Goal: Find specific page/section: Find specific page/section

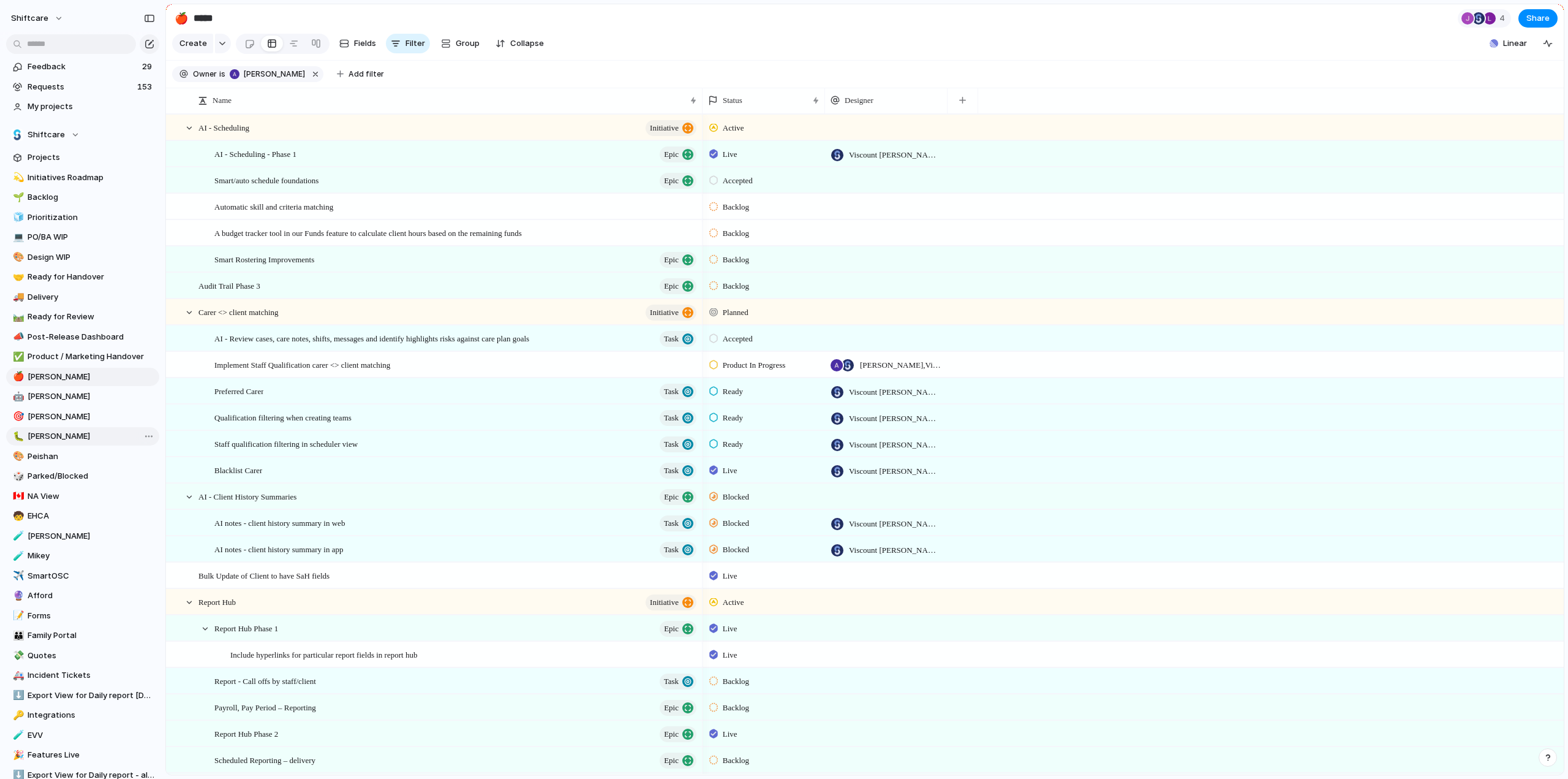
click at [39, 438] on span "[PERSON_NAME]" at bounding box center [91, 436] width 127 height 12
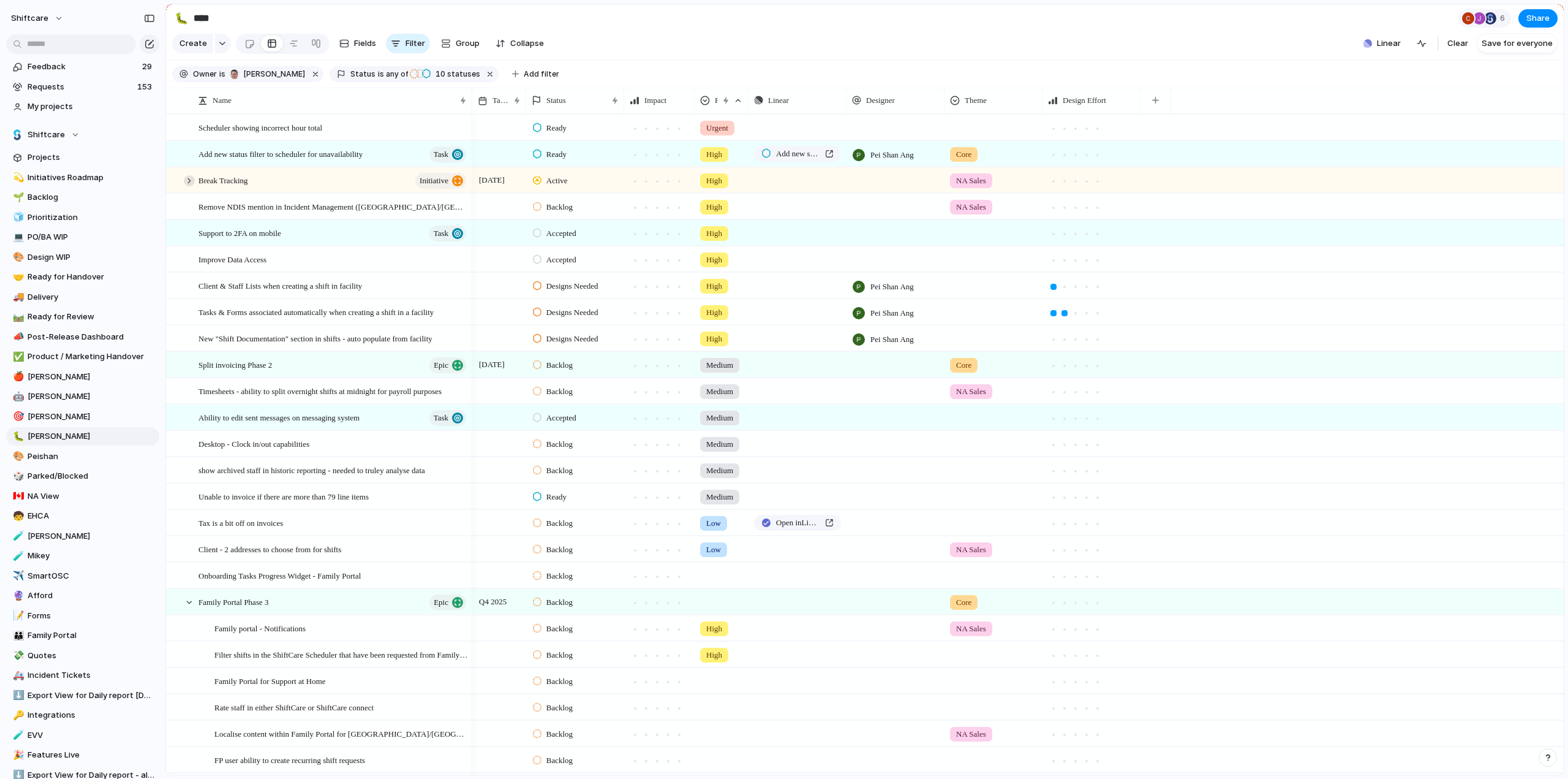
click at [189, 186] on div at bounding box center [189, 181] width 11 height 11
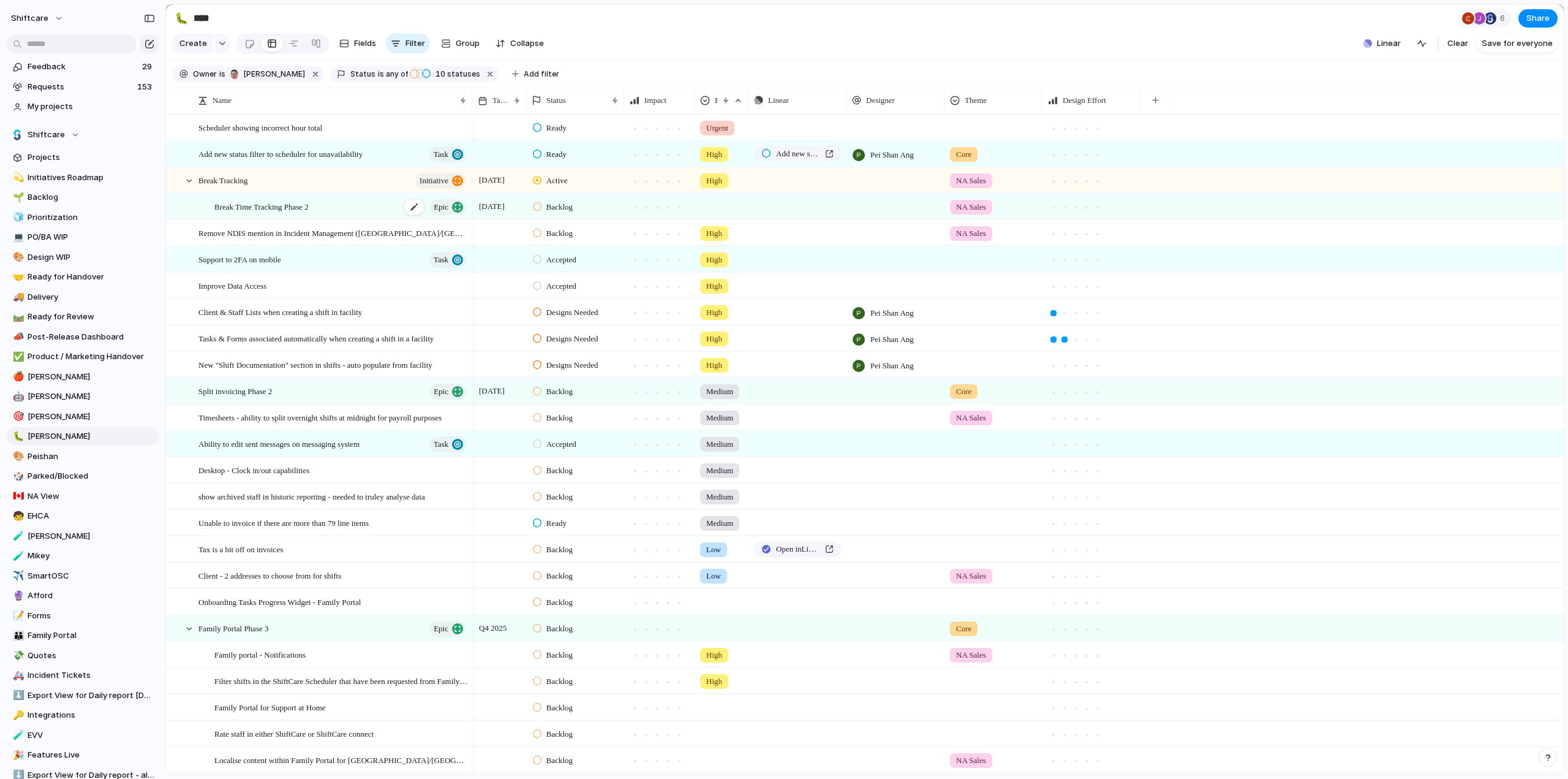
click at [257, 214] on span "Break Time Tracking Phase 2" at bounding box center [261, 206] width 94 height 14
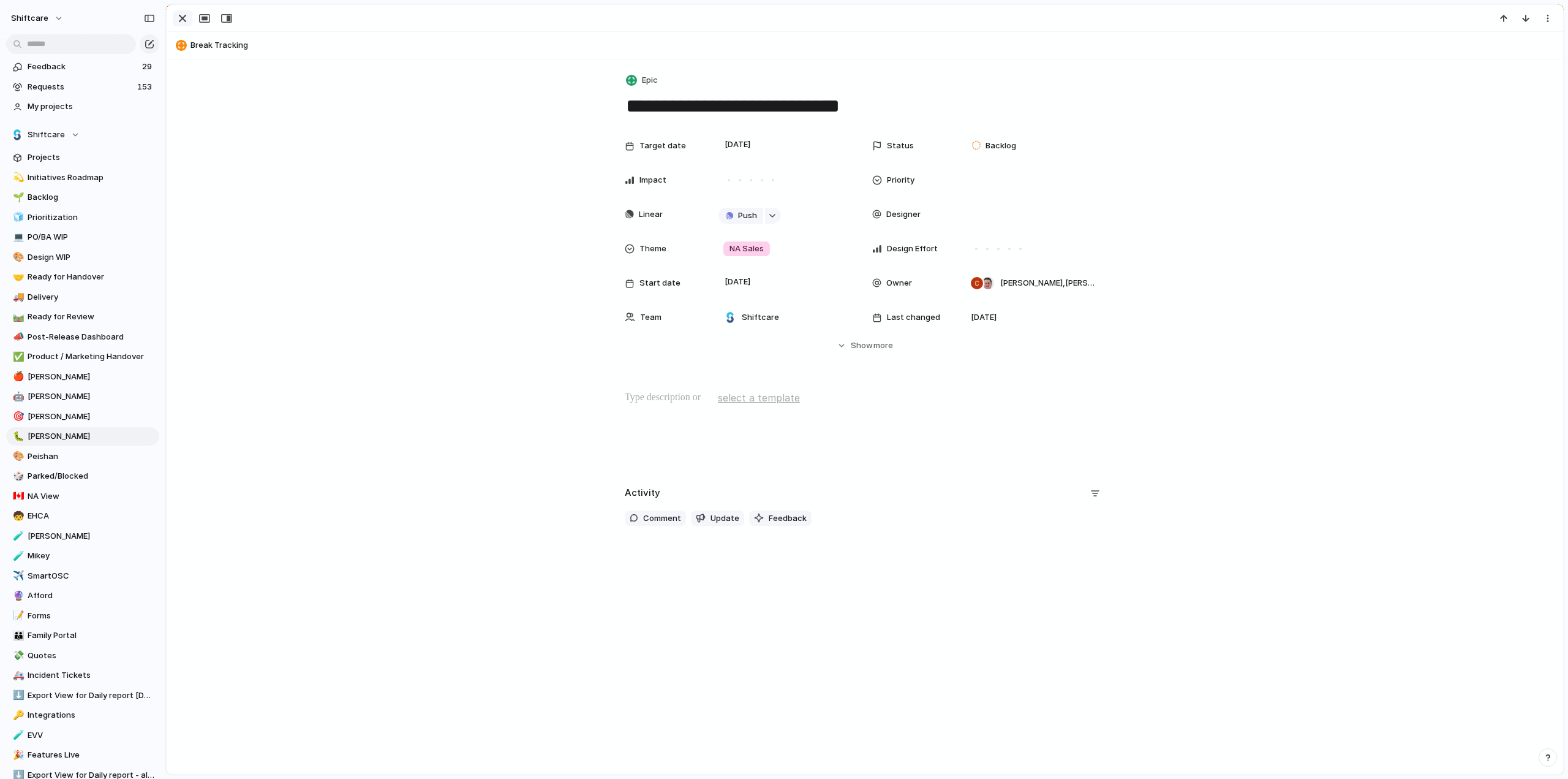
click at [176, 18] on div "button" at bounding box center [183, 19] width 15 height 15
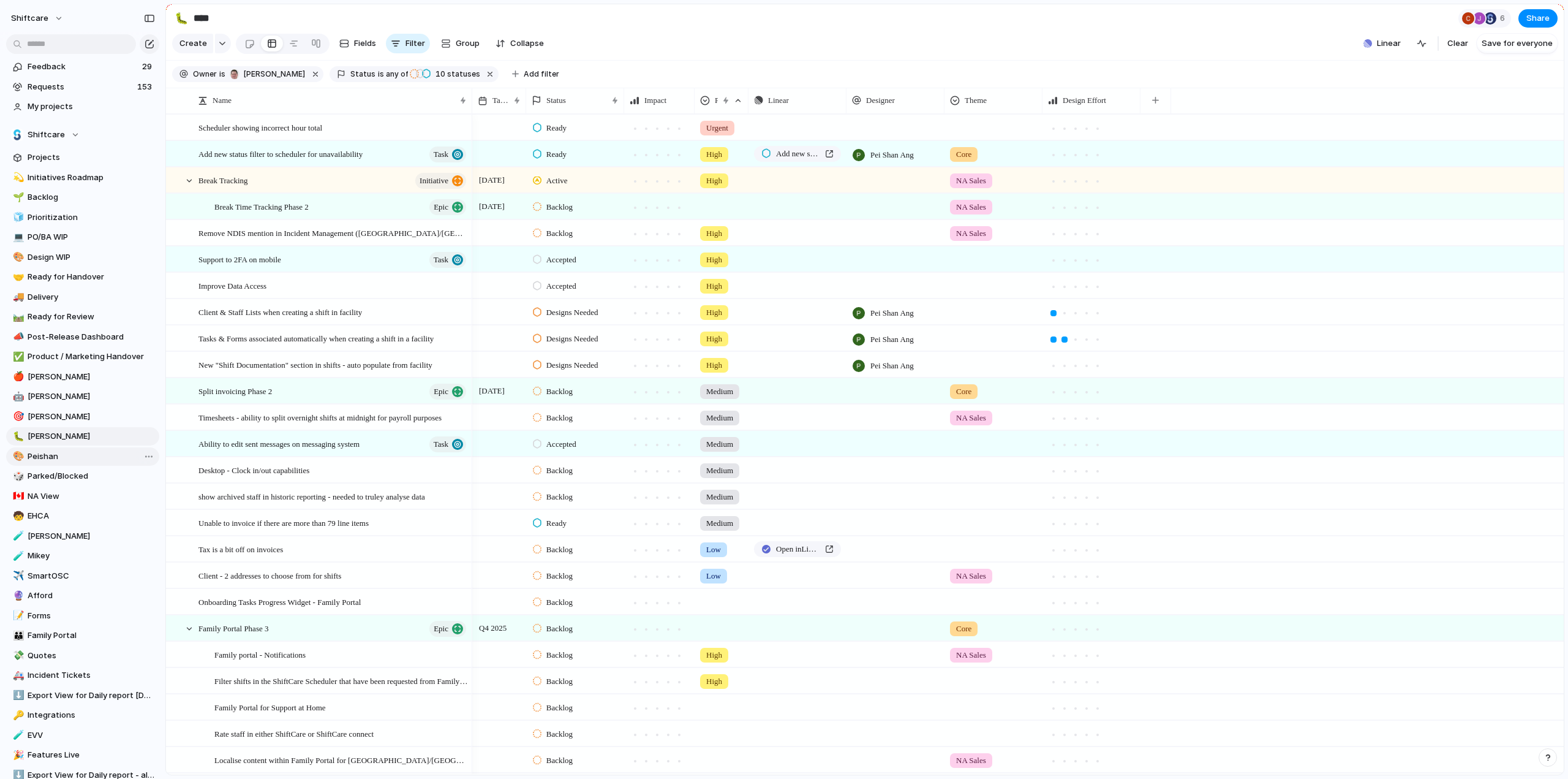
click at [42, 462] on link "🎨 Peishan" at bounding box center [83, 456] width 153 height 19
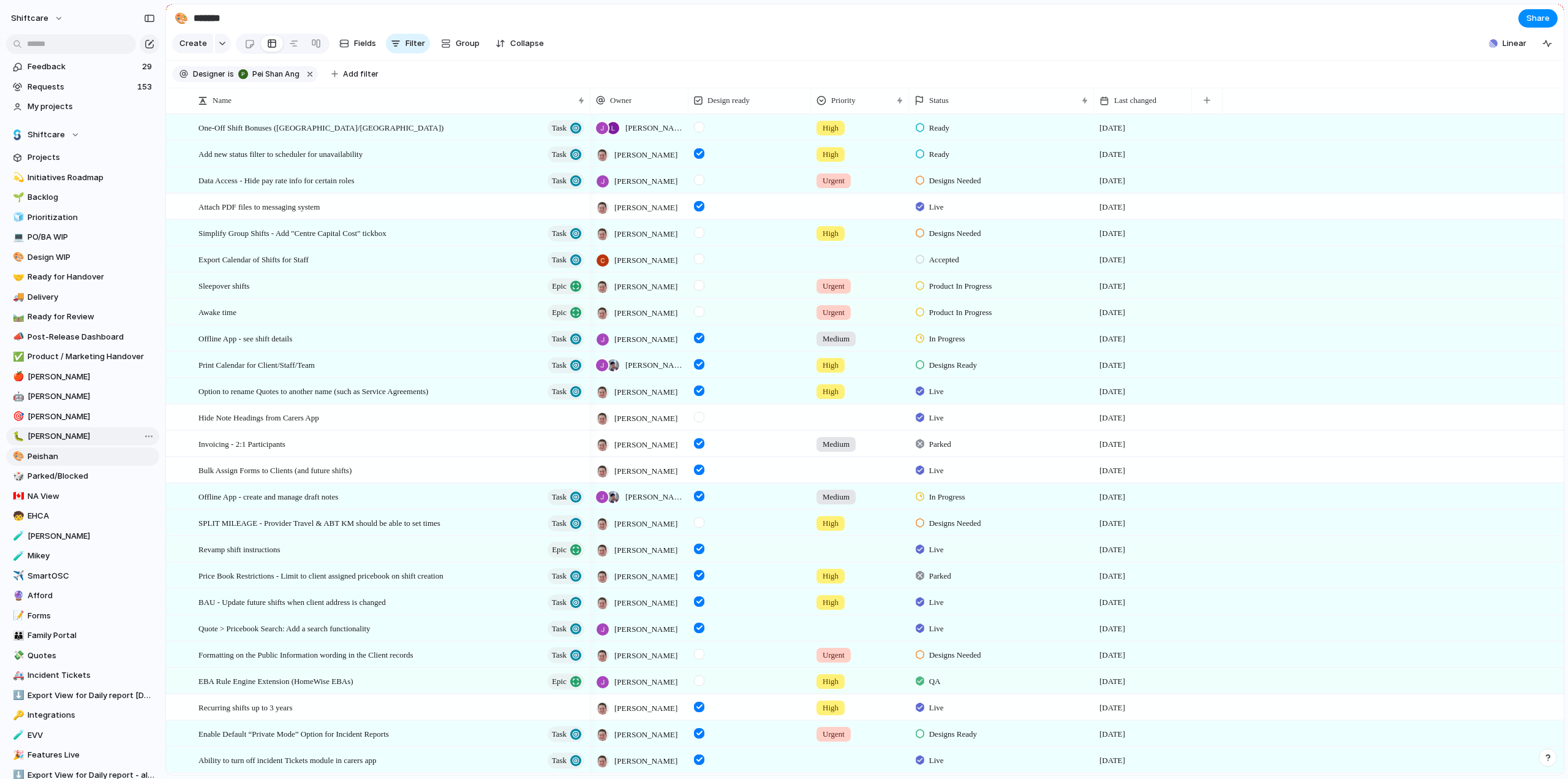
click at [42, 432] on span "[PERSON_NAME]" at bounding box center [91, 436] width 127 height 12
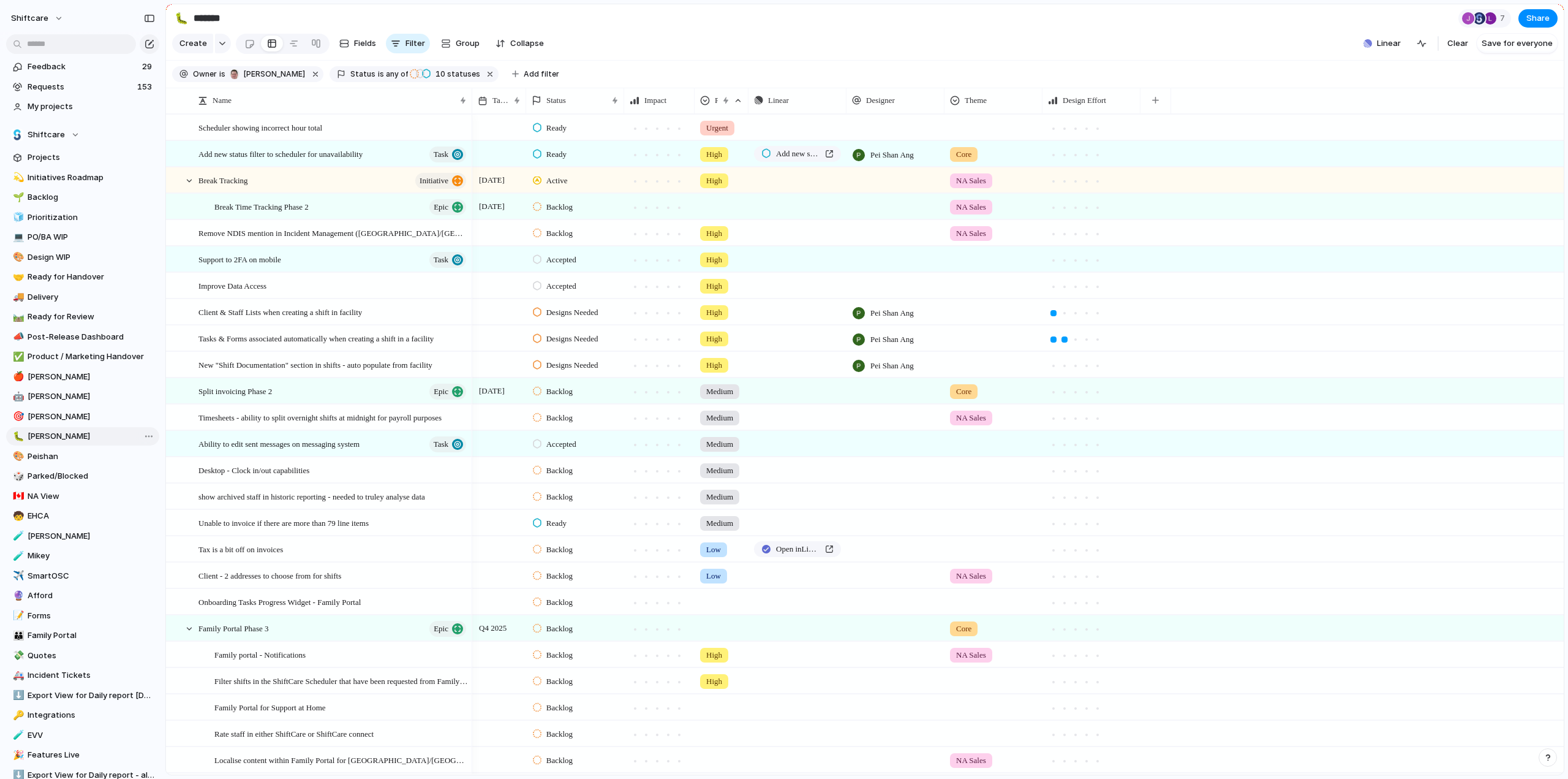
type input "****"
click at [422, 79] on div "button" at bounding box center [426, 73] width 9 height 11
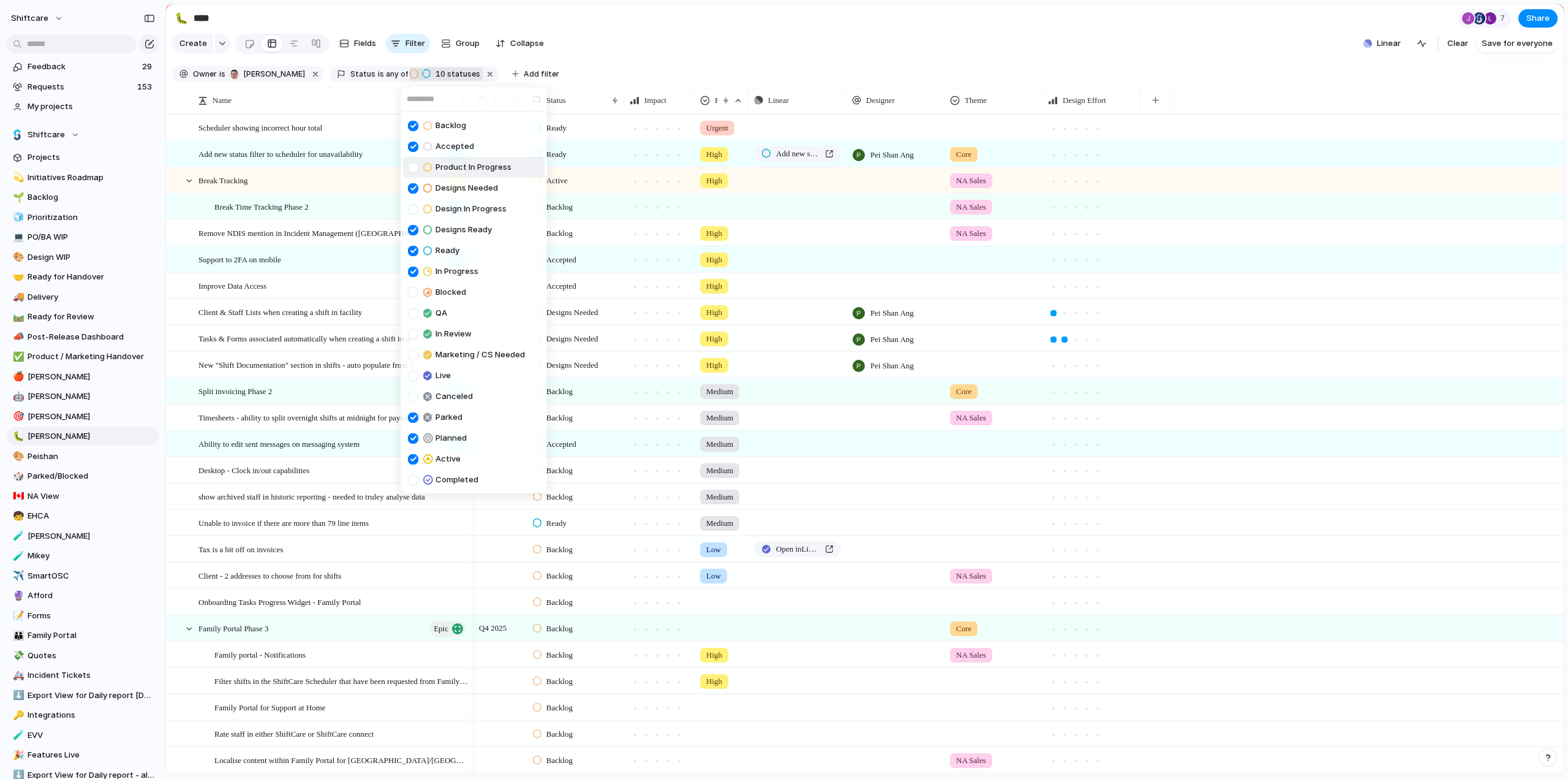
click at [415, 165] on div at bounding box center [413, 167] width 10 height 10
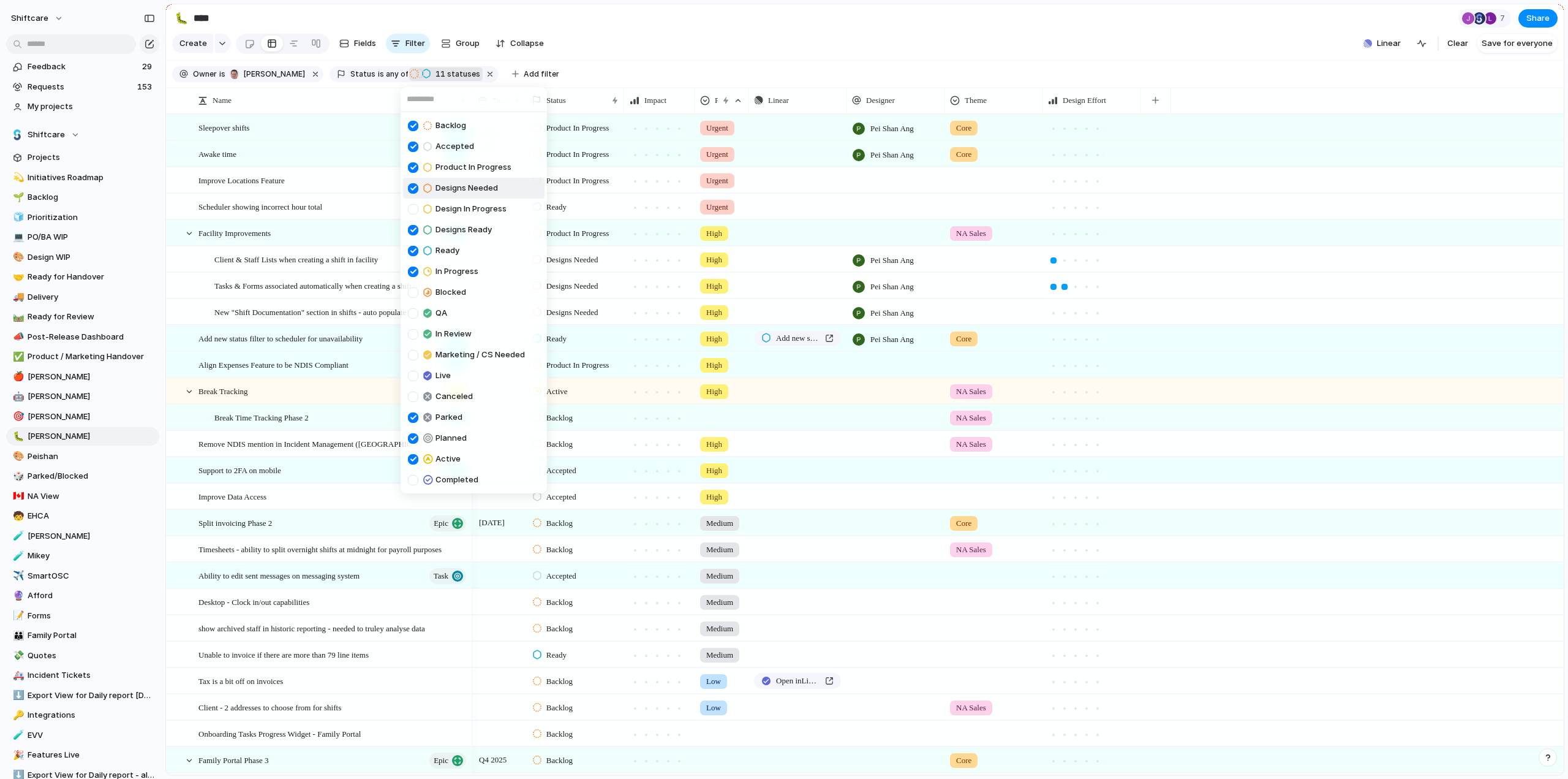
click at [203, 276] on div "Backlog Accepted Product In Progress Designs Needed Design In Progress Designs …" at bounding box center [784, 389] width 1568 height 779
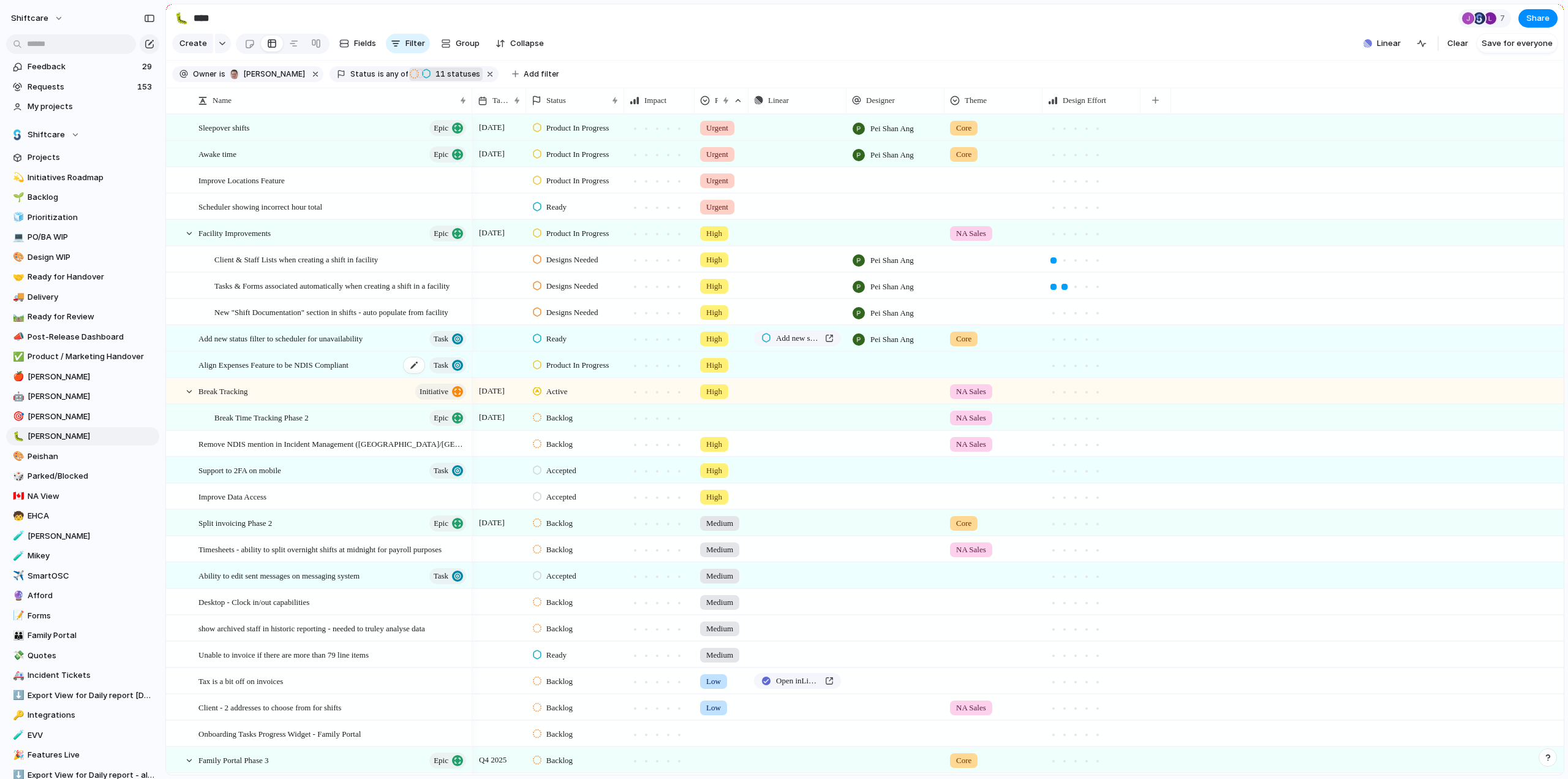
click at [246, 371] on span "Align Expenses Feature to be NDIS Compliant" at bounding box center [274, 364] width 150 height 14
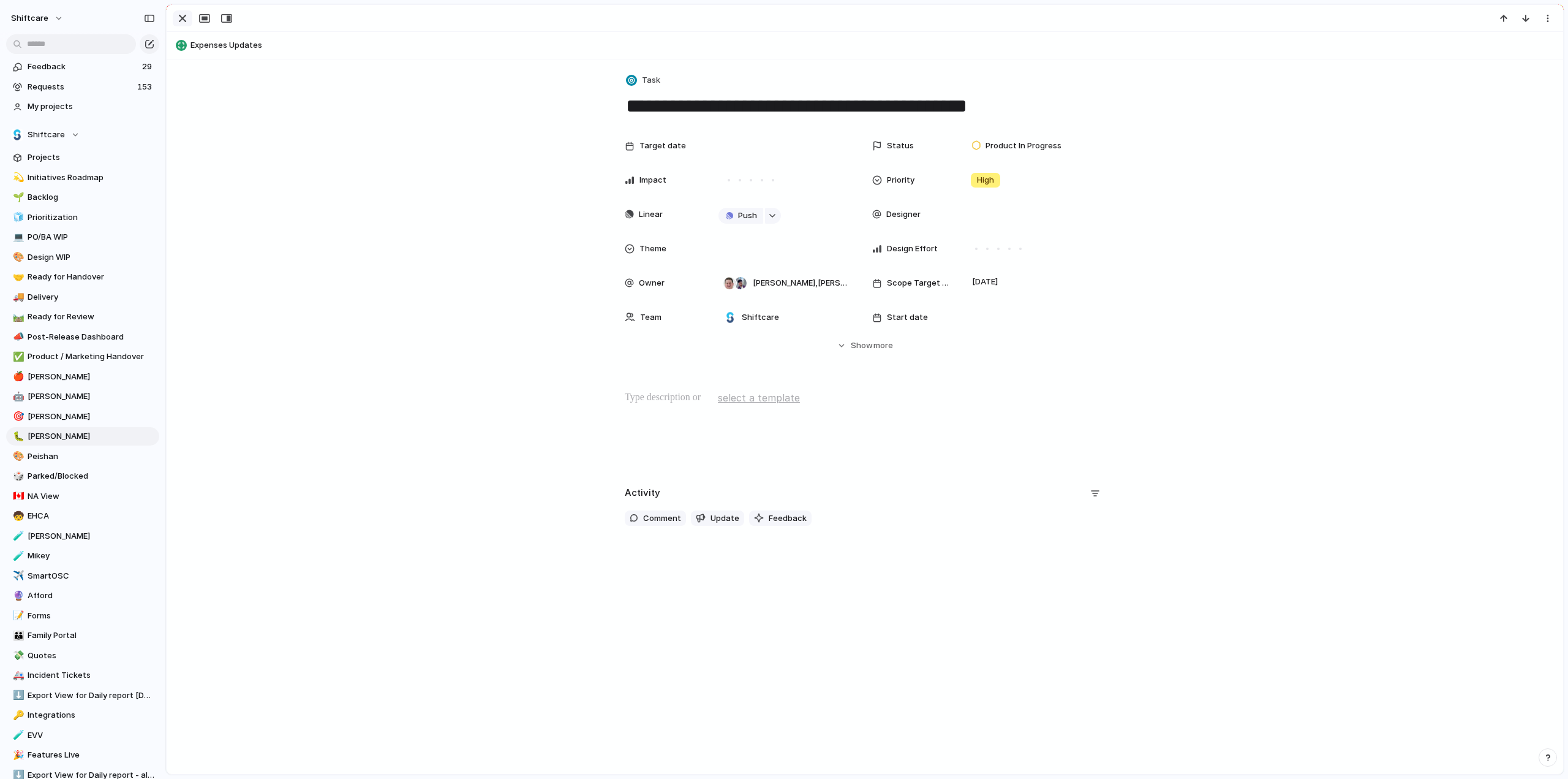
click at [181, 18] on div "button" at bounding box center [183, 19] width 15 height 15
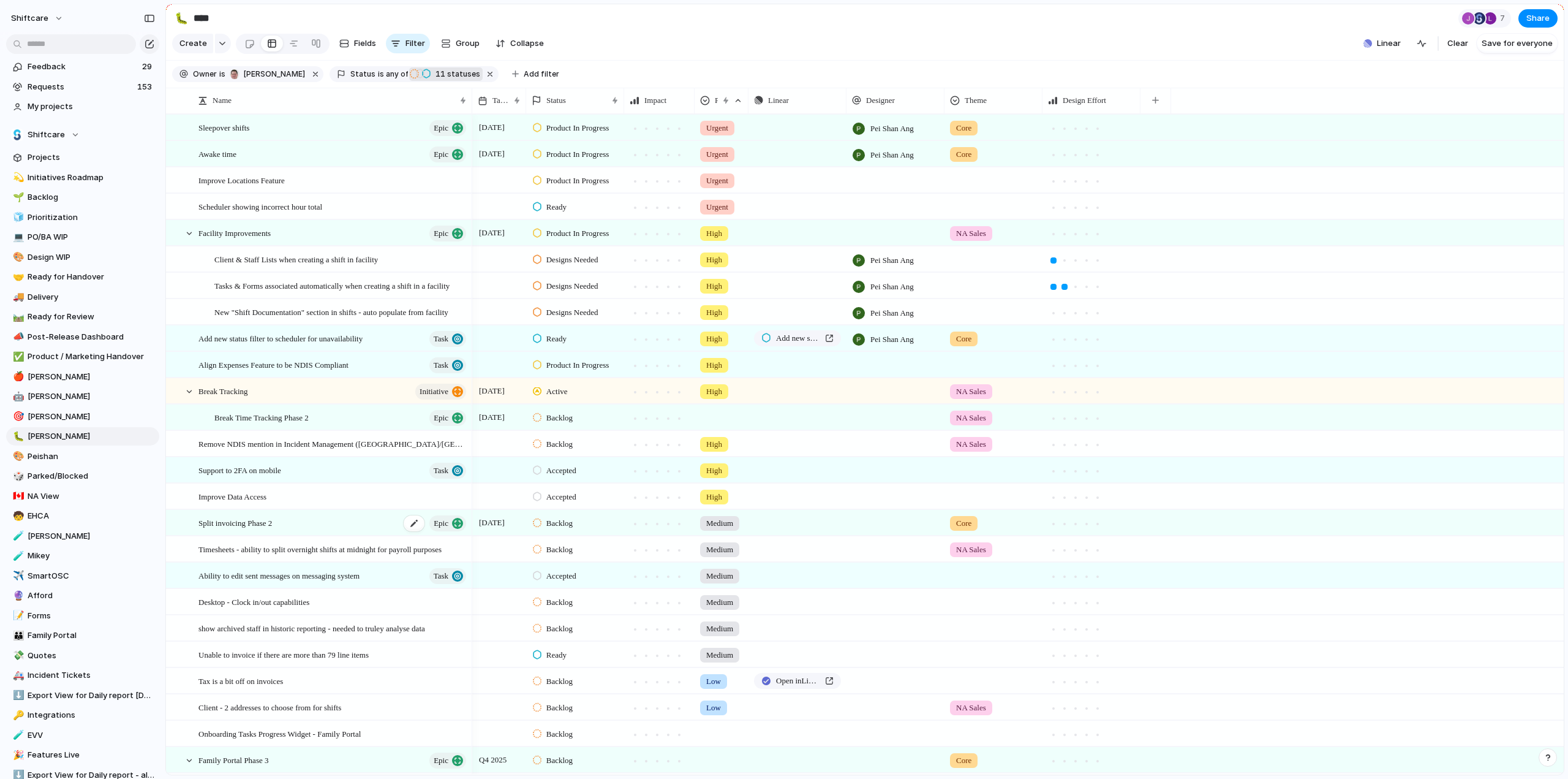
click at [244, 529] on span "Split invoicing Phase 2" at bounding box center [235, 522] width 74 height 14
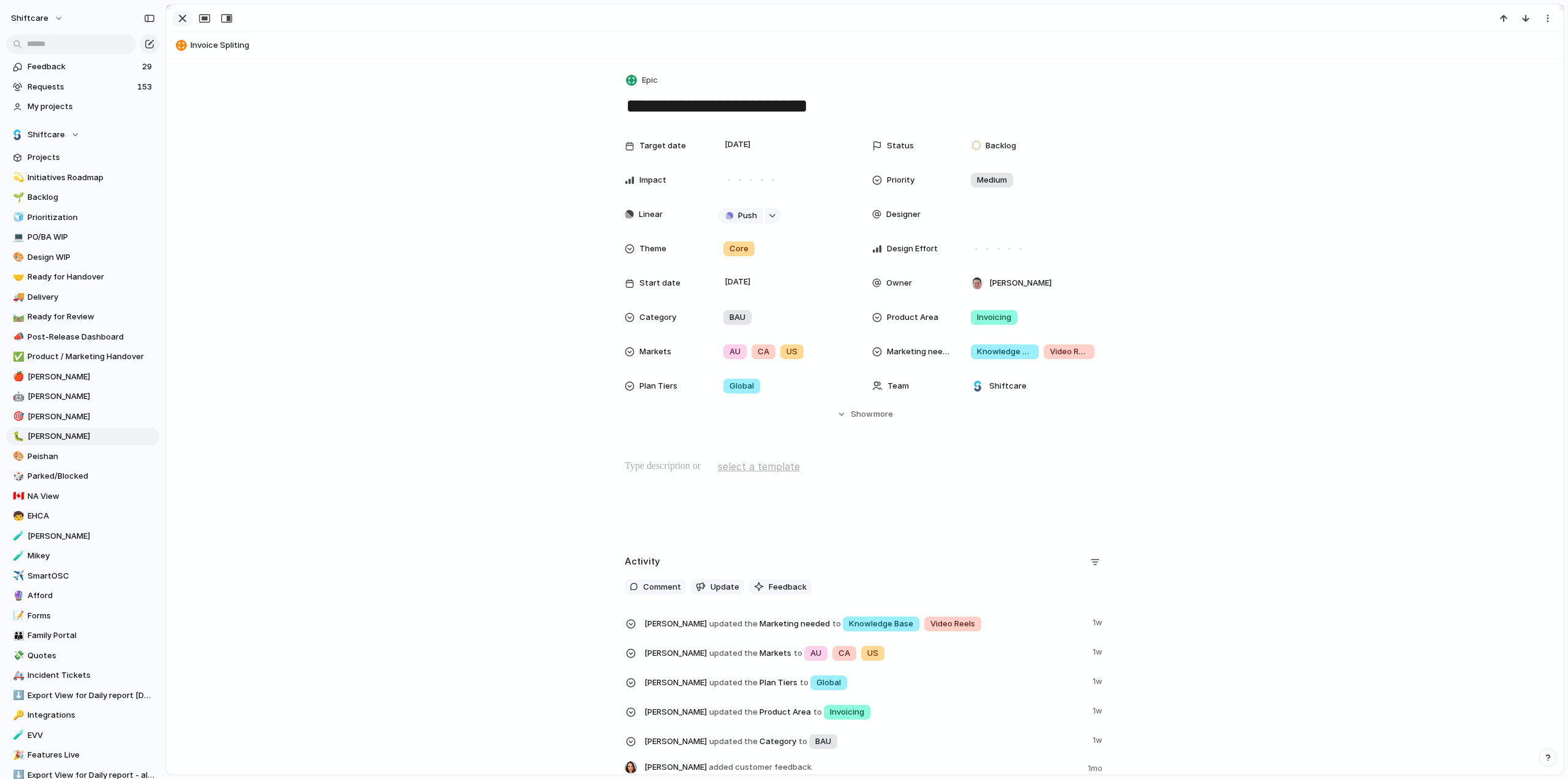
click at [181, 19] on div "button" at bounding box center [183, 19] width 15 height 15
